Goal: Task Accomplishment & Management: Complete application form

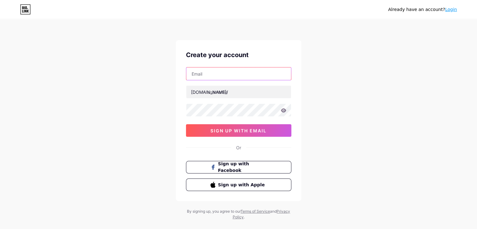
drag, startPoint x: 0, startPoint y: 0, endPoint x: 216, endPoint y: 77, distance: 229.2
click at [216, 77] on input "text" at bounding box center [238, 73] width 105 height 13
type input "[EMAIL_ADDRESS][DOMAIN_NAME]"
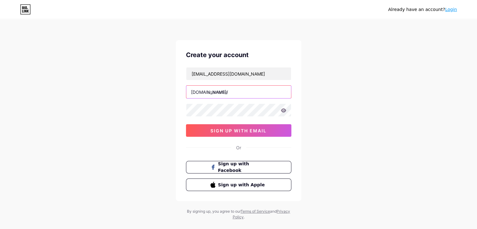
click at [227, 91] on input "text" at bounding box center [238, 92] width 105 height 13
click at [328, 90] on div "Already have an account? Login Create your account [EMAIL_ADDRESS][DOMAIN_NAME]…" at bounding box center [238, 120] width 477 height 240
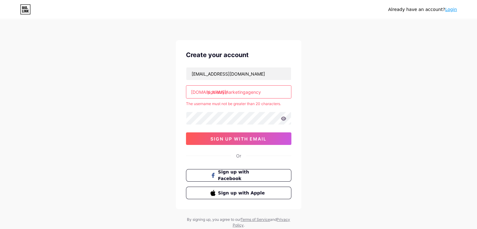
click at [283, 86] on input "podiatrymarketingagency" at bounding box center [238, 92] width 105 height 13
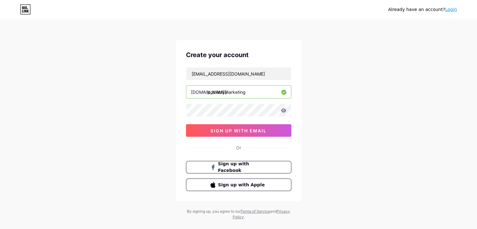
type input "podiatrymarketing"
click at [357, 105] on div "Already have an account? Login Create your account [EMAIL_ADDRESS][DOMAIN_NAME]…" at bounding box center [238, 120] width 477 height 240
click at [236, 132] on span "sign up with email" at bounding box center [238, 130] width 56 height 5
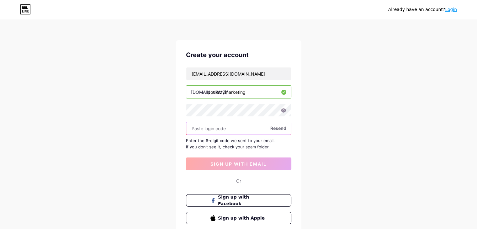
click at [207, 127] on input "text" at bounding box center [238, 128] width 105 height 13
paste input "463696"
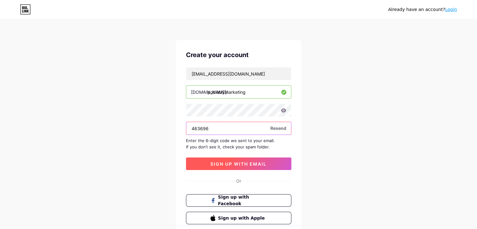
type input "463696"
click at [234, 163] on span "sign up with email" at bounding box center [238, 163] width 56 height 5
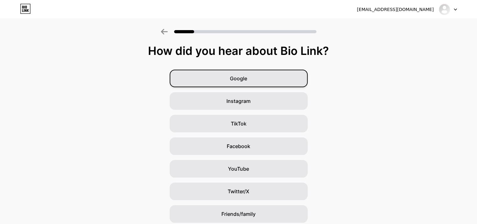
click at [255, 79] on div "Google" at bounding box center [239, 79] width 138 height 18
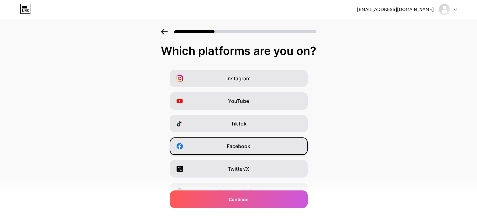
click at [261, 148] on div "Facebook" at bounding box center [239, 146] width 138 height 18
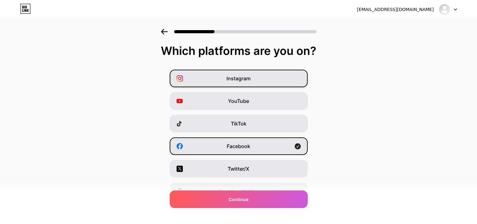
click at [258, 73] on div "Instagram" at bounding box center [239, 79] width 138 height 18
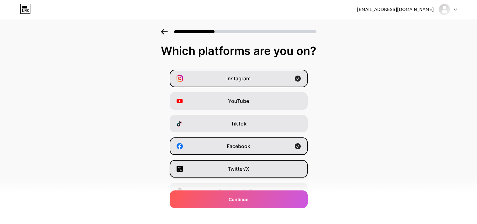
click at [257, 170] on div "Twitter/X" at bounding box center [239, 169] width 138 height 18
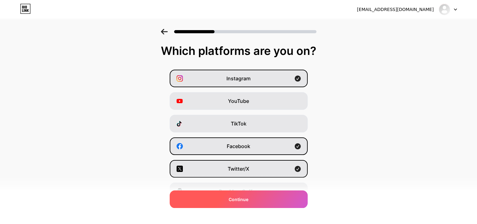
click at [278, 198] on div "Continue" at bounding box center [239, 199] width 138 height 18
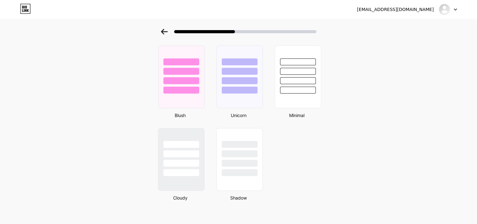
scroll to position [103, 0]
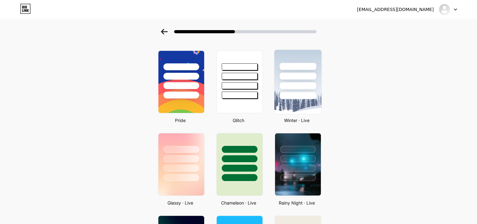
click at [305, 74] on div at bounding box center [297, 75] width 37 height 7
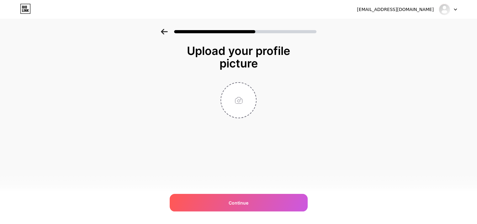
scroll to position [0, 0]
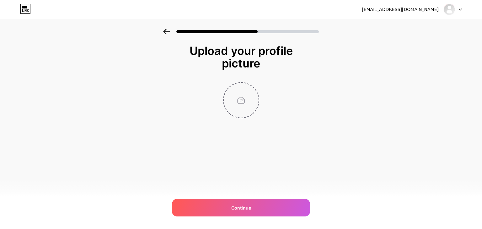
click at [238, 93] on input "file" at bounding box center [241, 100] width 35 height 35
type input "C:\fakepath\[MEDICAL_DATA]-Marketing-Agency-Logo.jpg"
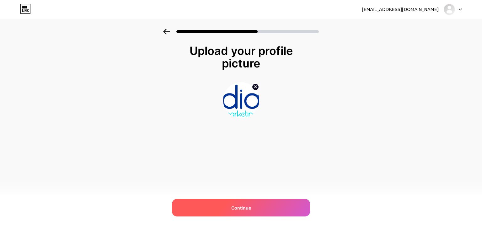
click at [251, 201] on div "Continue" at bounding box center [241, 208] width 138 height 18
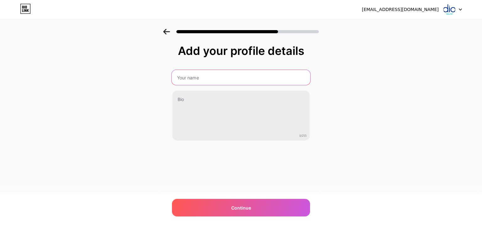
click at [221, 73] on input "text" at bounding box center [240, 77] width 139 height 15
type input "[MEDICAL_DATA] Marketing Agency [US_STATE]"
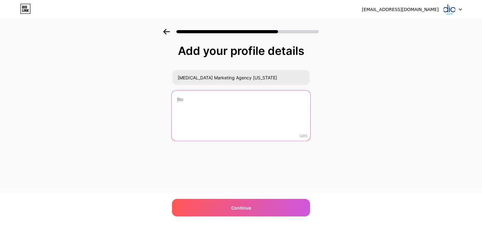
click at [203, 109] on textarea at bounding box center [240, 115] width 139 height 51
paste textarea "We are a dedicated marketing agency for podiatrists, helping you attract more p…"
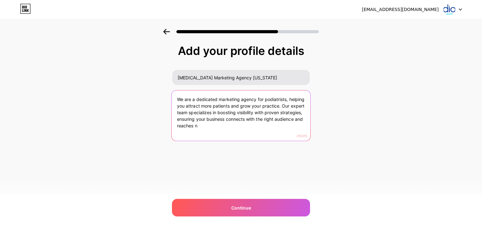
type textarea "We are a dedicated marketing agency for podiatrists, helping you attract more p…"
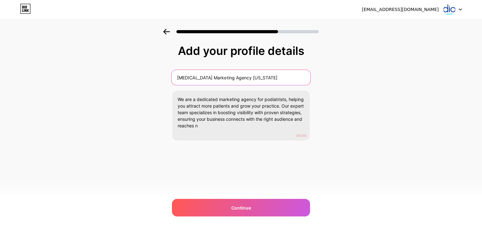
click at [236, 78] on input "[MEDICAL_DATA] Marketing Agency [US_STATE]" at bounding box center [240, 77] width 139 height 15
type input "[MEDICAL_DATA] Marketing Agency in [US_STATE]"
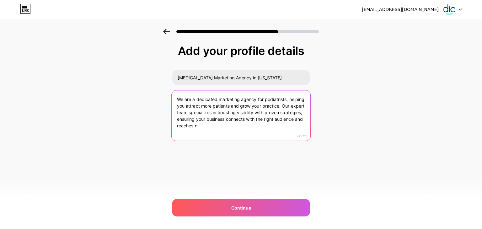
drag, startPoint x: 282, startPoint y: 106, endPoint x: 311, endPoint y: 124, distance: 34.1
click at [311, 124] on div "Add your profile details [MEDICAL_DATA] Marketing Agency in [US_STATE] We are a…" at bounding box center [241, 100] width 482 height 143
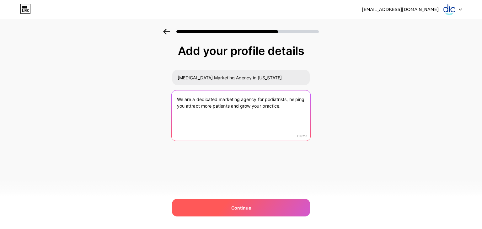
type textarea "We are a dedicated marketing agency for podiatrists, helping you attract more p…"
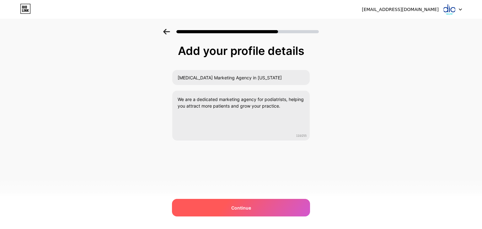
click at [260, 212] on div "Continue" at bounding box center [241, 208] width 138 height 18
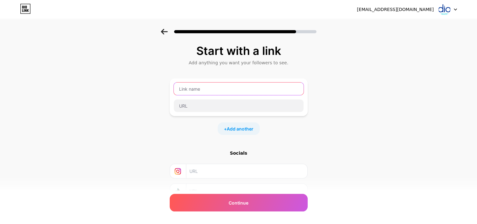
click at [222, 89] on input "text" at bounding box center [239, 88] width 130 height 13
type input "[MEDICAL_DATA] Marketing Agency"
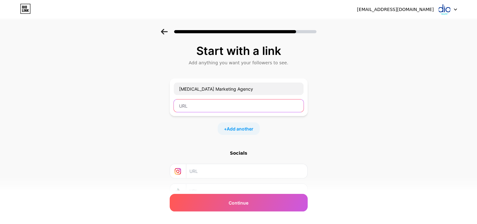
click at [221, 103] on input "text" at bounding box center [239, 105] width 130 height 13
paste input "[URL][DOMAIN_NAME]"
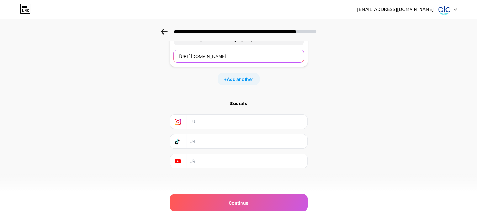
type input "[URL][DOMAIN_NAME]"
click at [211, 119] on input "text" at bounding box center [246, 121] width 114 height 14
paste input "[URL][DOMAIN_NAME]"
type input "[URL][DOMAIN_NAME]"
click at [223, 158] on input "text" at bounding box center [246, 161] width 114 height 14
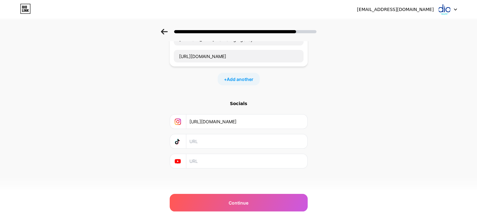
paste input "[URL][EMAIL_ADDRESS][DOMAIN_NAME]"
type input "[URL][EMAIL_ADDRESS][DOMAIN_NAME]"
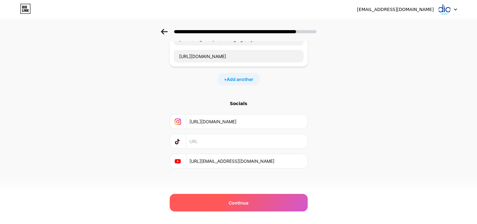
click at [252, 208] on div "Continue" at bounding box center [239, 203] width 138 height 18
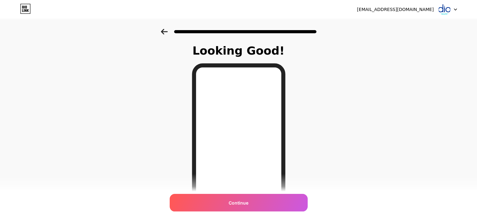
scroll to position [80, 0]
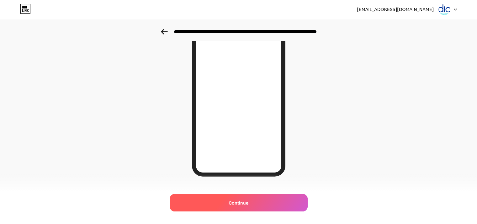
click at [255, 204] on div "Continue" at bounding box center [239, 203] width 138 height 18
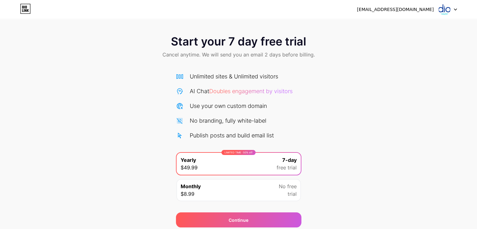
scroll to position [23, 0]
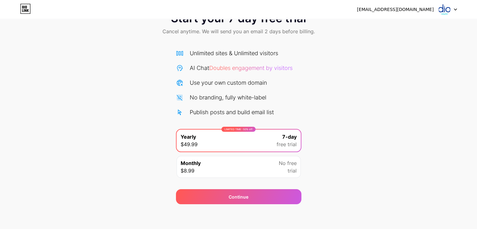
click at [446, 14] on img at bounding box center [444, 9] width 12 height 12
click at [342, 75] on div "Start your 7 day free trial Cancel anytime. We will send you an email 2 days be…" at bounding box center [238, 105] width 477 height 198
